Goal: Information Seeking & Learning: Check status

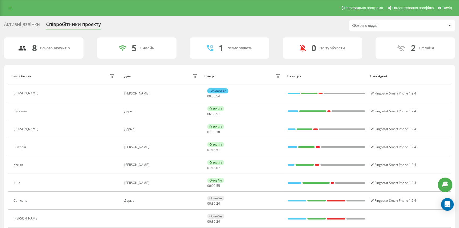
click at [192, 11] on div "Реферальна програма Налаштування профілю Вихід" at bounding box center [229, 8] width 459 height 16
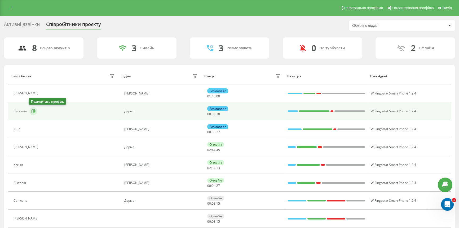
click at [34, 111] on icon at bounding box center [33, 111] width 4 height 4
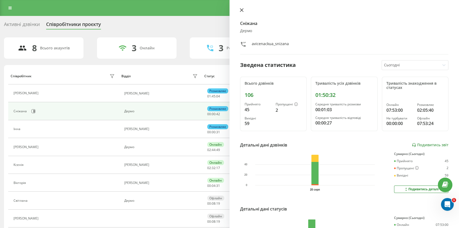
click at [240, 10] on icon at bounding box center [242, 10] width 4 height 4
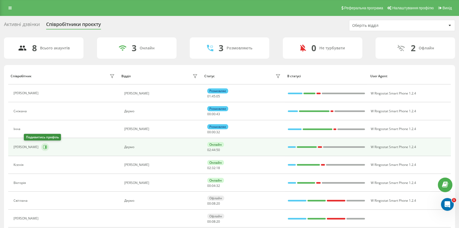
click at [45, 147] on icon at bounding box center [45, 146] width 1 height 3
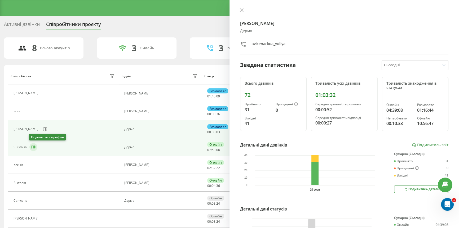
click at [31, 146] on icon at bounding box center [33, 147] width 4 height 4
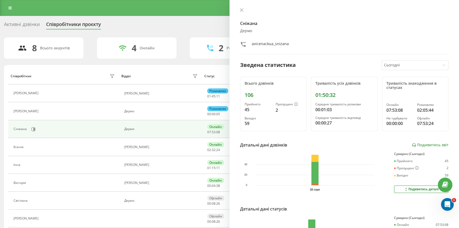
click at [236, 8] on div "Сніжана Дермо avicenackua_snizana Зведена статистика Сьогодні Всього дзвінків 1…" at bounding box center [343, 114] width 229 height 228
click at [242, 8] on icon at bounding box center [242, 10] width 4 height 4
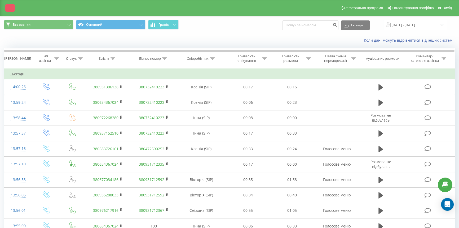
click at [13, 6] on link at bounding box center [10, 7] width 10 height 7
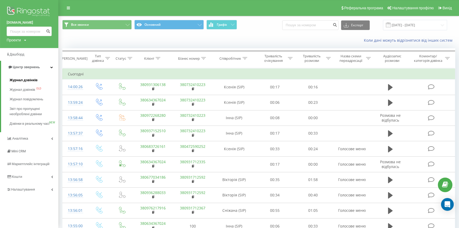
click at [21, 80] on span "Журнал дзвінків" at bounding box center [24, 79] width 28 height 5
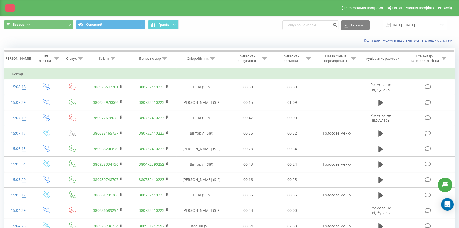
click at [11, 6] on icon at bounding box center [9, 8] width 3 height 4
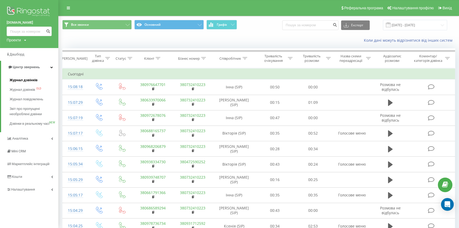
click at [23, 79] on span "Журнал дзвінків" at bounding box center [24, 79] width 28 height 5
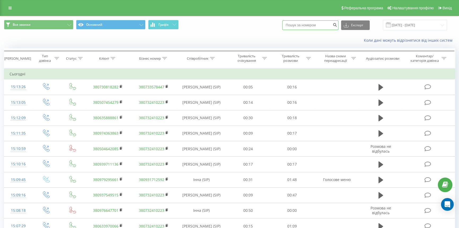
click at [316, 24] on input at bounding box center [310, 25] width 56 height 10
type input "0930752423"
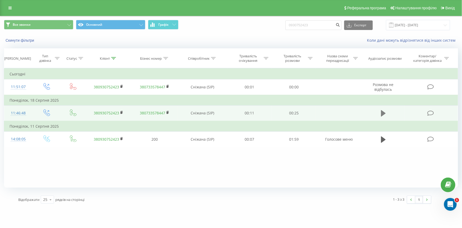
click at [381, 110] on button at bounding box center [384, 113] width 8 height 8
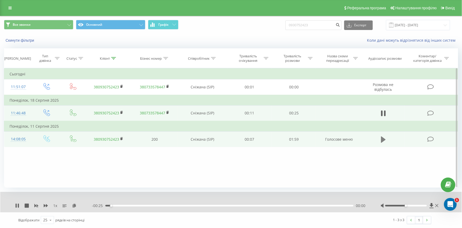
click at [381, 138] on icon at bounding box center [383, 139] width 5 height 7
click at [121, 204] on div "- 01:58 00:00 00:00" at bounding box center [230, 205] width 276 height 5
click at [16, 204] on icon at bounding box center [16, 205] width 1 height 4
click at [381, 136] on button at bounding box center [384, 139] width 8 height 8
click at [153, 205] on div "00:22" at bounding box center [229, 206] width 248 height 2
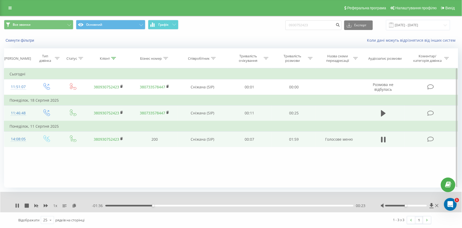
click at [158, 205] on div "00:23" at bounding box center [229, 206] width 248 height 2
click at [172, 206] on div "00:25" at bounding box center [229, 206] width 248 height 2
click at [203, 204] on div "- 01:16 00:42 00:42" at bounding box center [230, 205] width 276 height 5
click at [211, 204] on div "- 01:16 00:43 00:43" at bounding box center [230, 205] width 276 height 5
drag, startPoint x: 211, startPoint y: 205, endPoint x: 216, endPoint y: 205, distance: 5.1
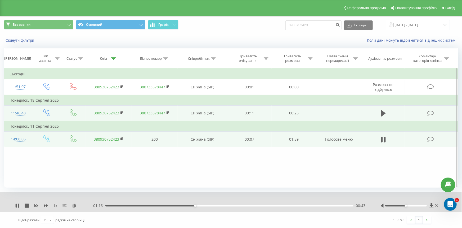
click at [211, 205] on div "00:43" at bounding box center [229, 206] width 248 height 2
click at [220, 205] on div "00:51" at bounding box center [229, 206] width 248 height 2
click at [122, 139] on rect at bounding box center [122, 138] width 2 height 2
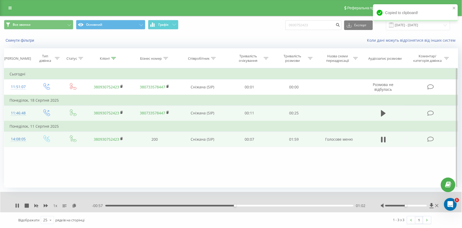
click at [120, 138] on td "380930752423" at bounding box center [109, 138] width 46 height 15
click at [121, 138] on rect at bounding box center [122, 138] width 2 height 2
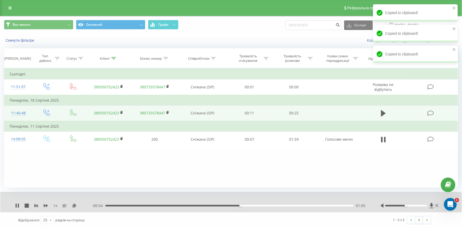
click at [19, 203] on div "1 x" at bounding box center [53, 205] width 77 height 5
click at [17, 206] on icon at bounding box center [17, 205] width 4 height 4
drag, startPoint x: 322, startPoint y: 27, endPoint x: 276, endPoint y: 27, distance: 46.4
click at [276, 27] on div "Все звонки Основний Графік 0930752423 Експорт .csv .xls .xlsx 20.05.2025 - 20.0…" at bounding box center [231, 25] width 454 height 10
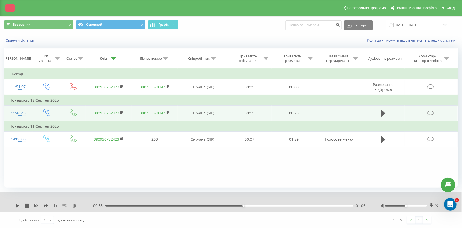
click at [7, 11] on link at bounding box center [10, 7] width 10 height 7
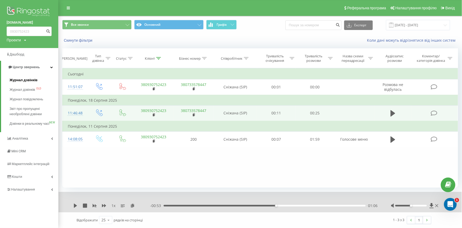
drag, startPoint x: 22, startPoint y: 80, endPoint x: 23, endPoint y: 43, distance: 36.6
click at [22, 80] on span "Журнал дзвінків" at bounding box center [24, 79] width 28 height 5
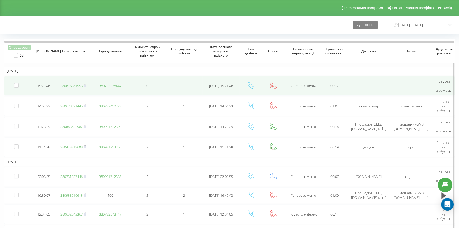
click at [79, 85] on link "380678981553" at bounding box center [71, 85] width 22 height 5
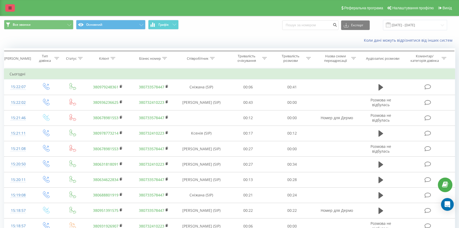
drag, startPoint x: 11, startPoint y: 8, endPoint x: 14, endPoint y: 9, distance: 3.3
click at [11, 8] on icon at bounding box center [9, 8] width 3 height 4
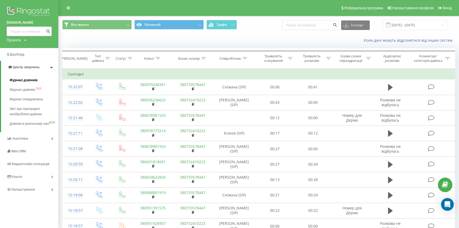
click at [24, 78] on span "Журнал дзвінків" at bounding box center [24, 79] width 28 height 5
